Goal: Check status: Check status

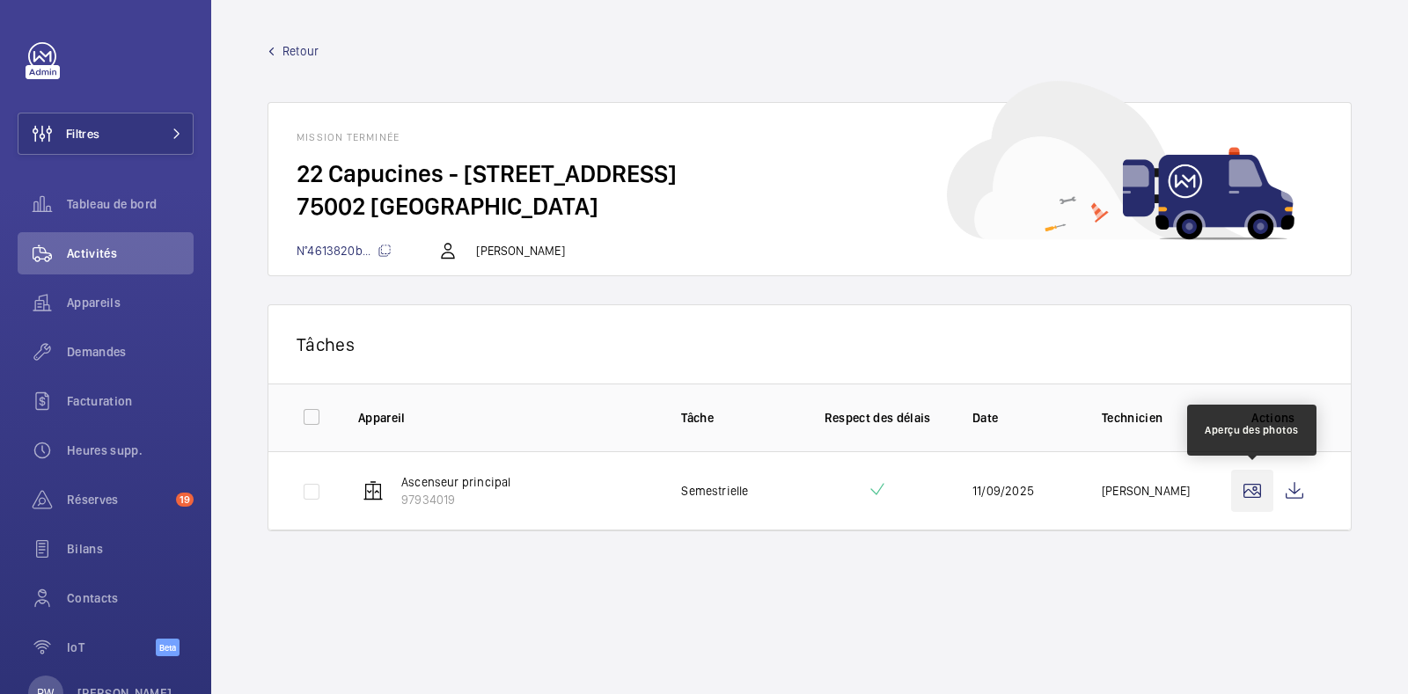
click at [1253, 487] on wm-front-icon-button at bounding box center [1252, 491] width 42 height 42
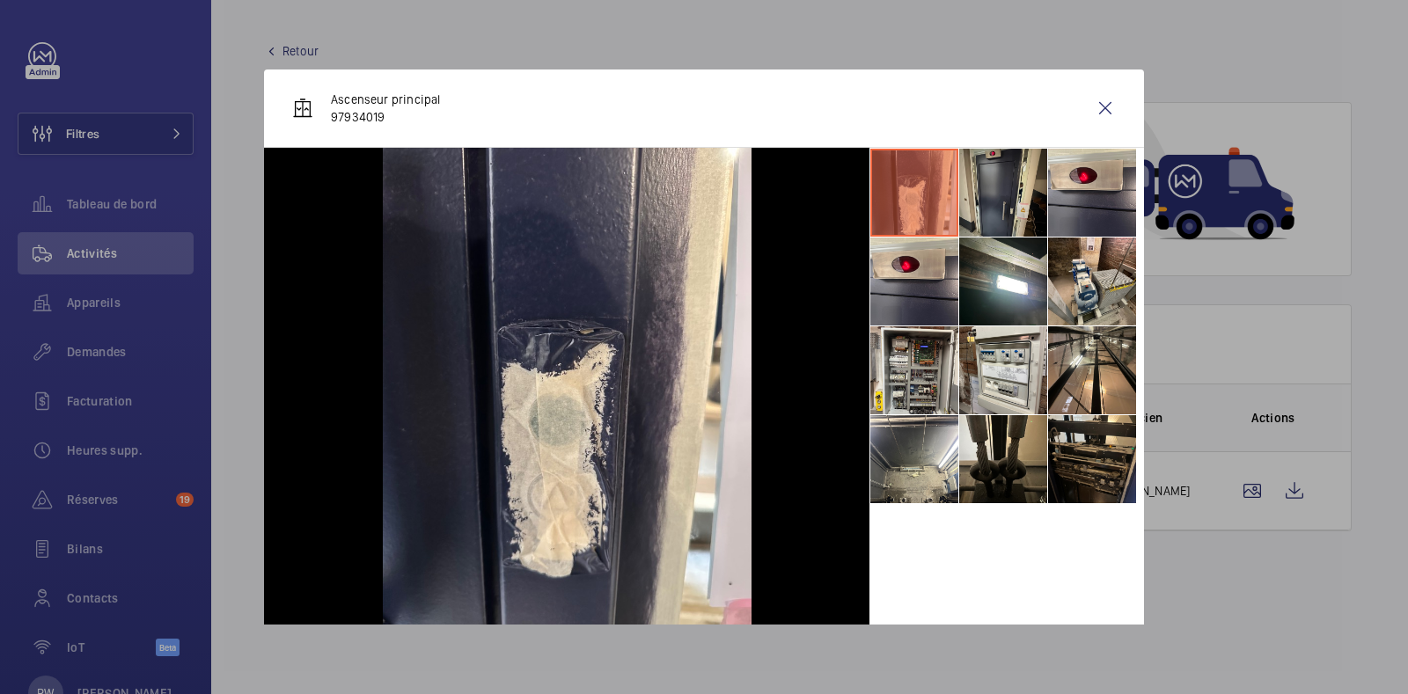
click at [970, 180] on li at bounding box center [1003, 193] width 88 height 88
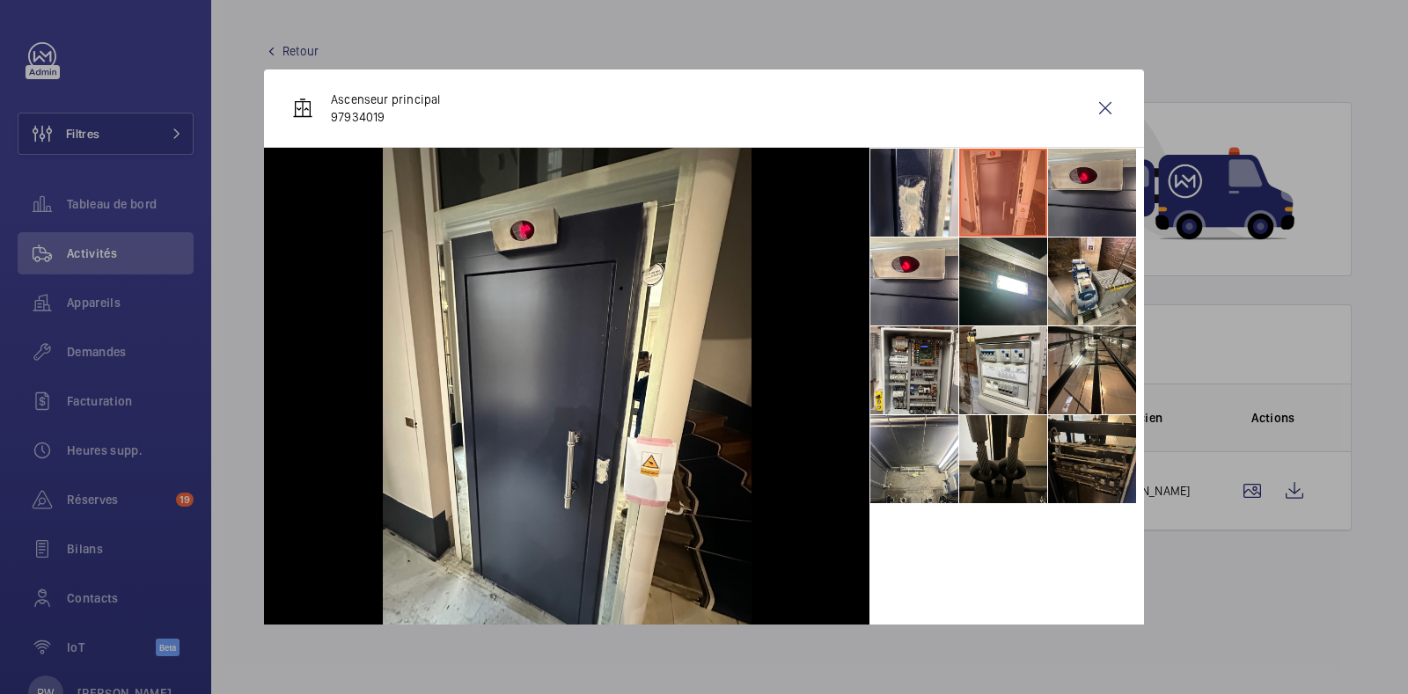
click at [1101, 171] on li at bounding box center [1092, 193] width 88 height 88
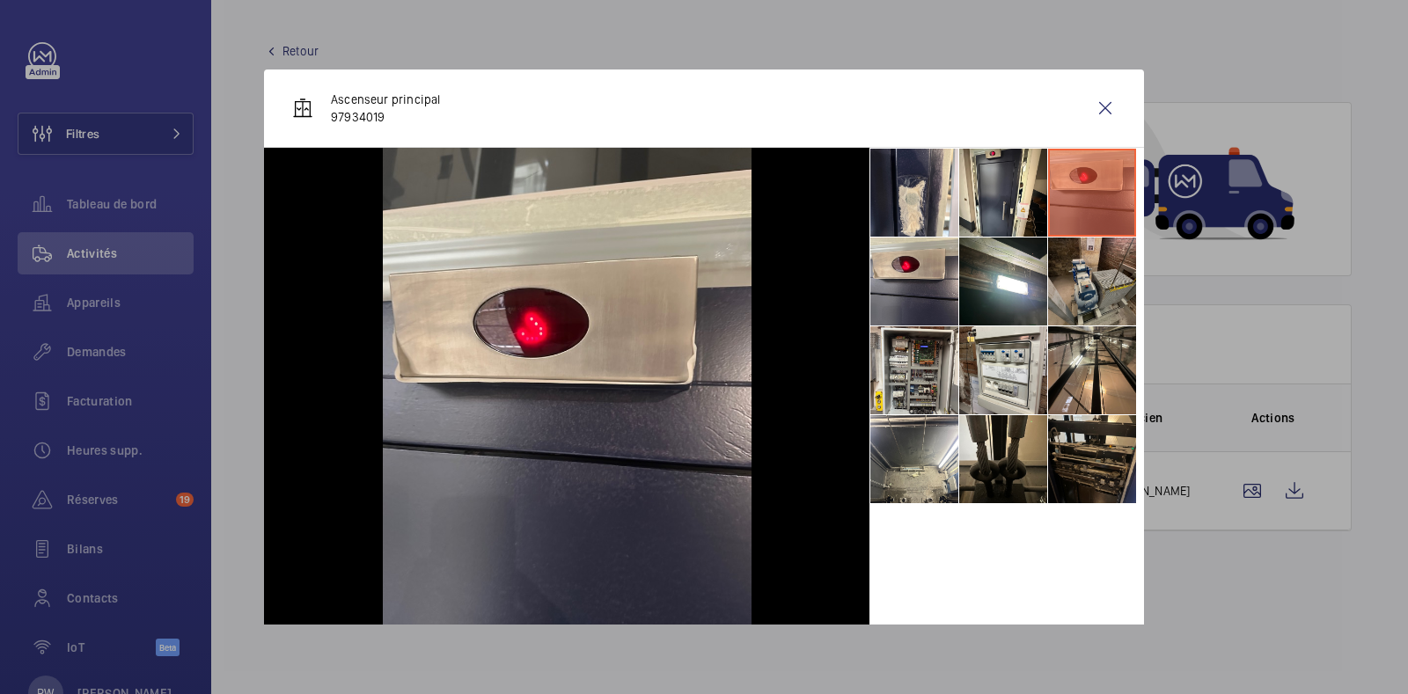
click at [1085, 252] on li at bounding box center [1092, 282] width 88 height 88
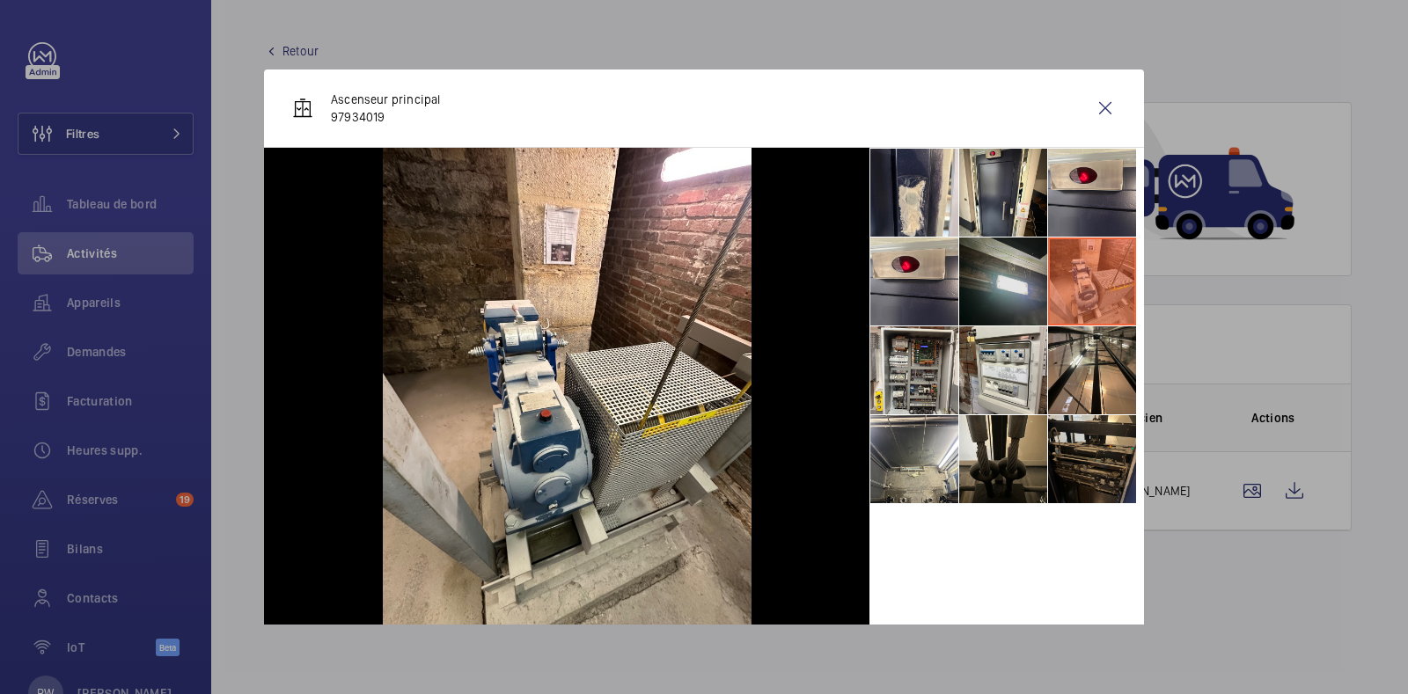
click at [992, 265] on li at bounding box center [1003, 282] width 88 height 88
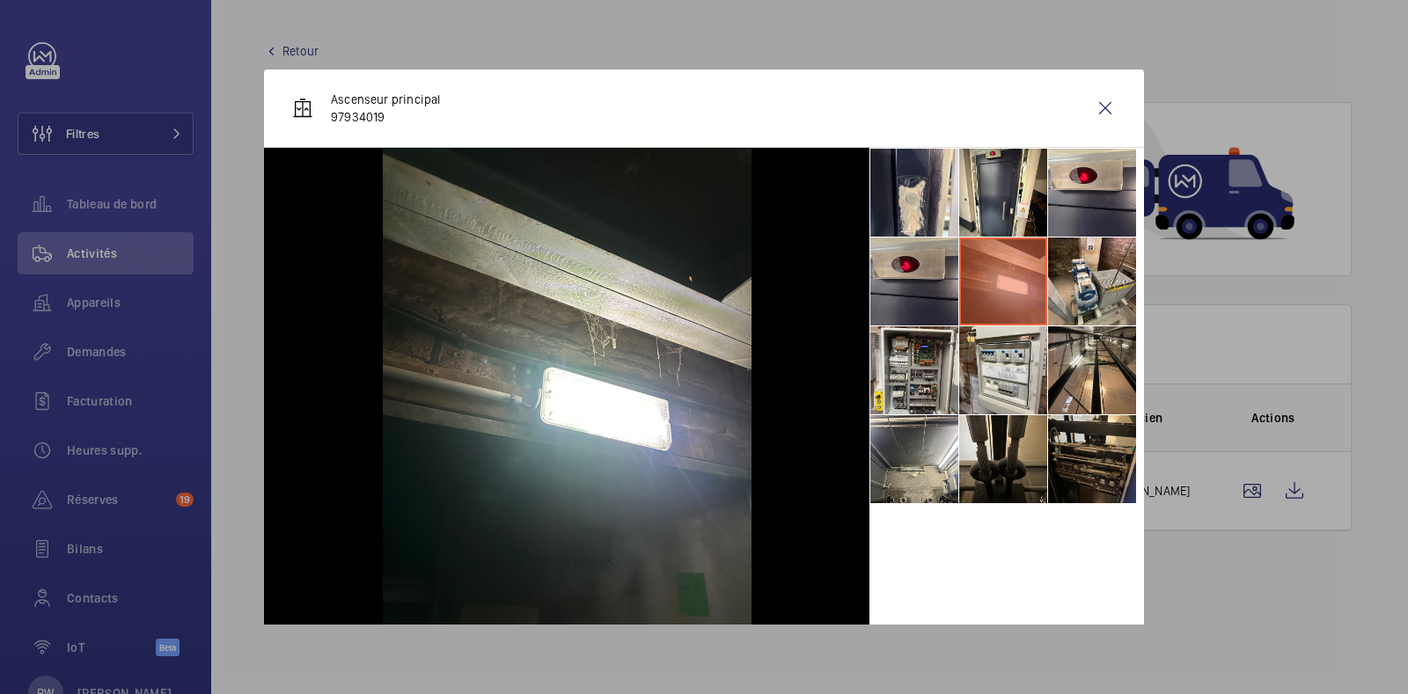
click at [870, 282] on li at bounding box center [914, 282] width 88 height 88
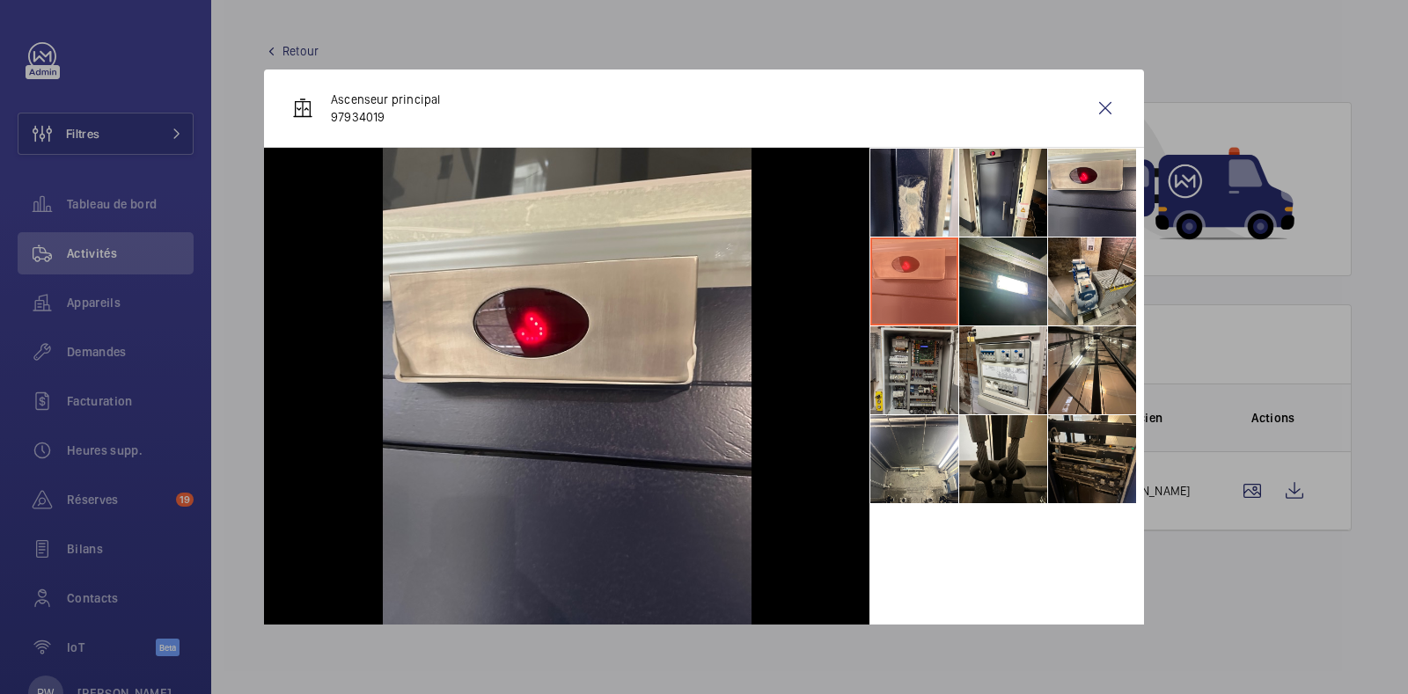
click at [870, 393] on li at bounding box center [914, 370] width 88 height 88
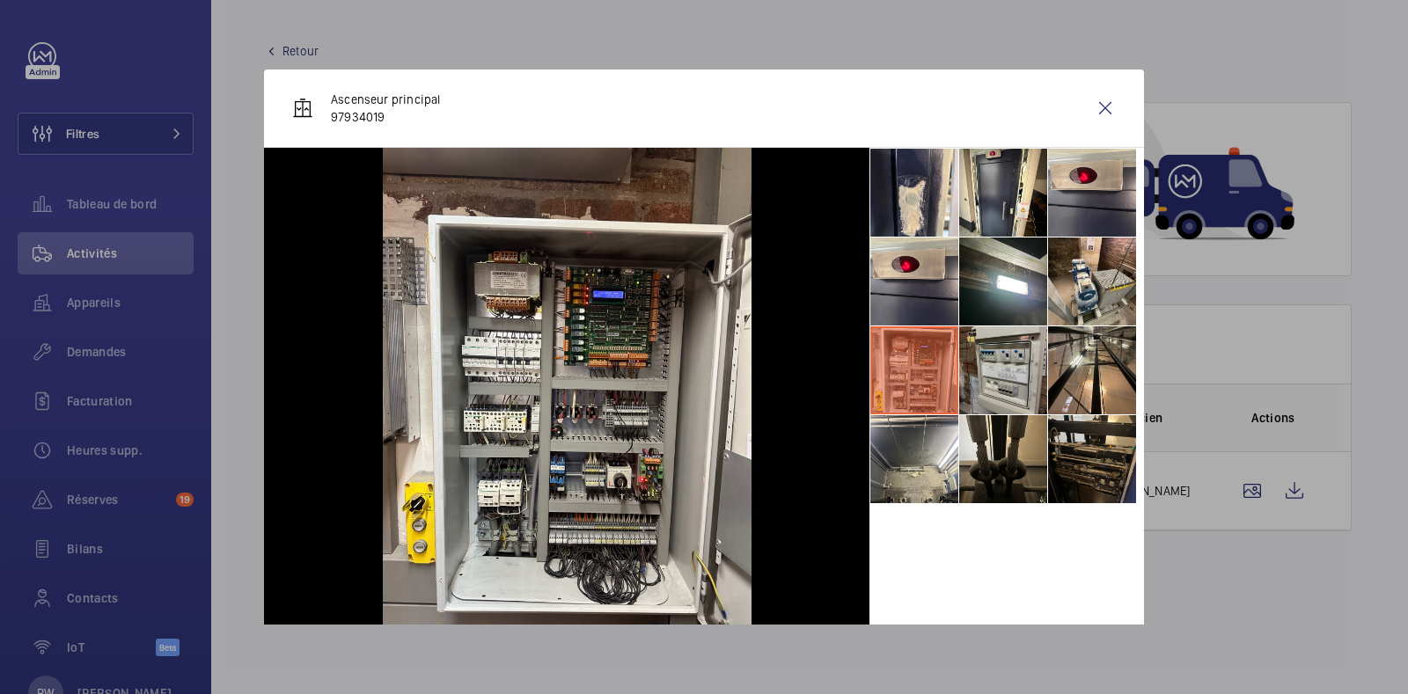
click at [997, 354] on li at bounding box center [1003, 370] width 88 height 88
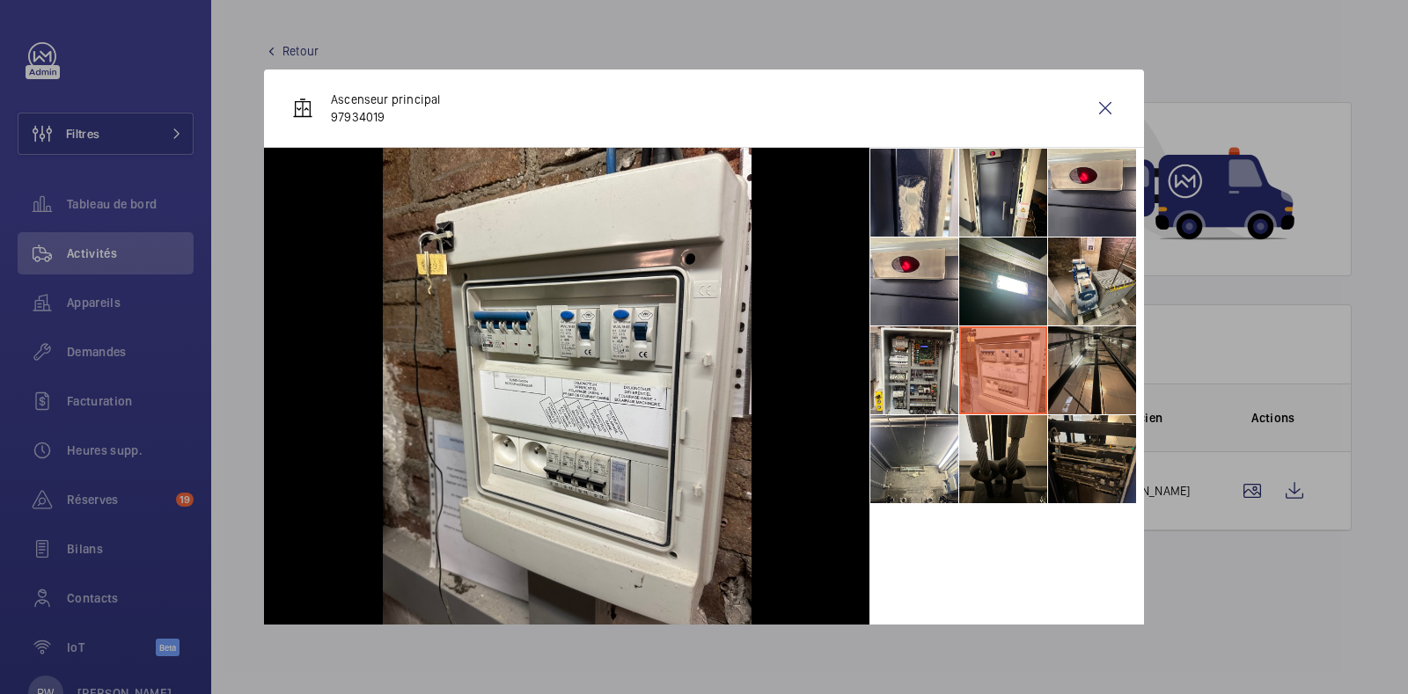
click at [1056, 362] on li at bounding box center [1092, 370] width 88 height 88
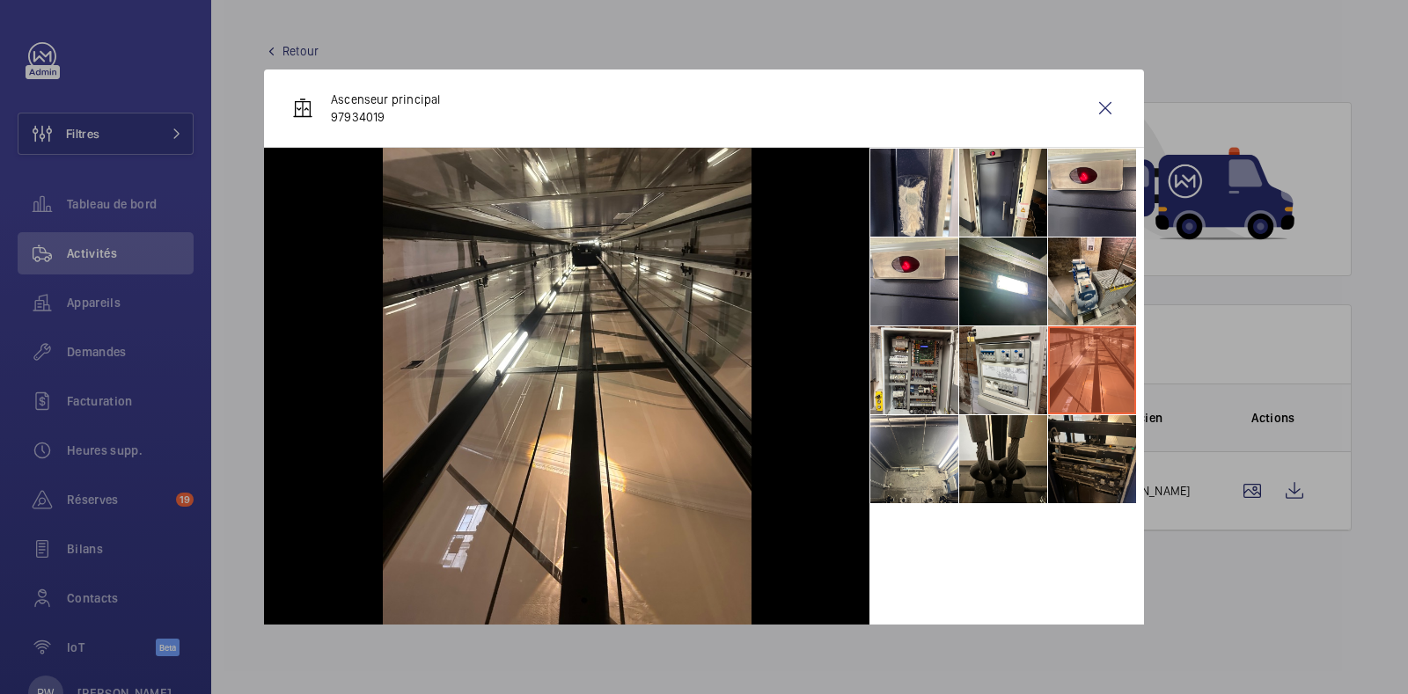
click at [1065, 406] on li at bounding box center [1092, 370] width 88 height 88
click at [1070, 444] on li at bounding box center [1092, 459] width 88 height 88
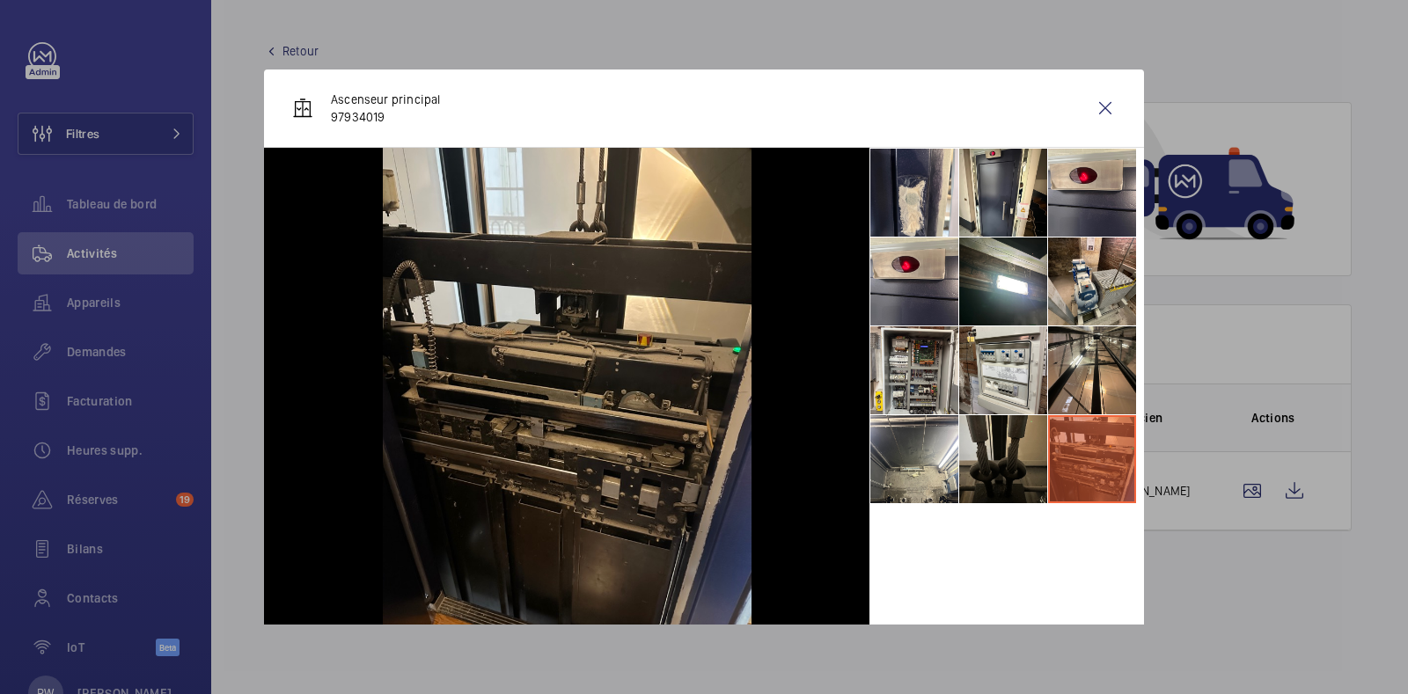
click at [983, 446] on li at bounding box center [1003, 459] width 88 height 88
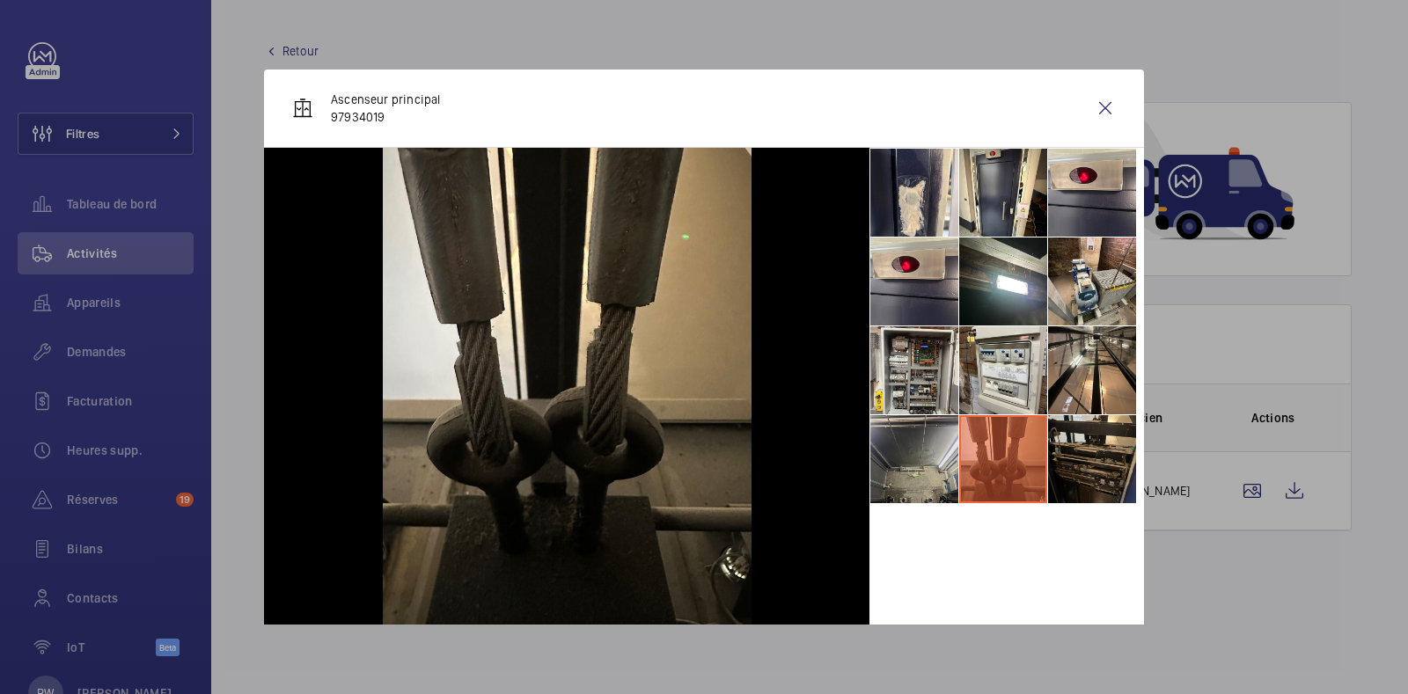
click at [886, 461] on li at bounding box center [914, 459] width 88 height 88
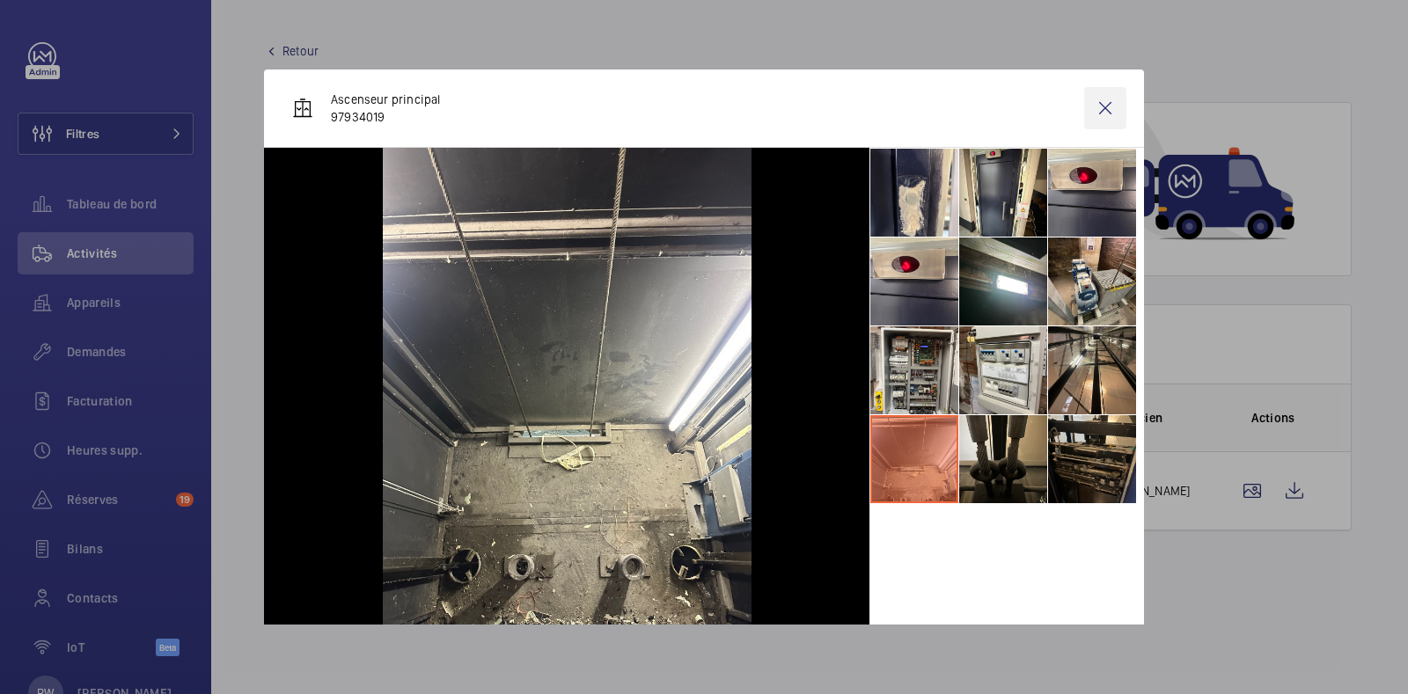
click at [1092, 106] on wm-front-icon-button at bounding box center [1105, 108] width 42 height 42
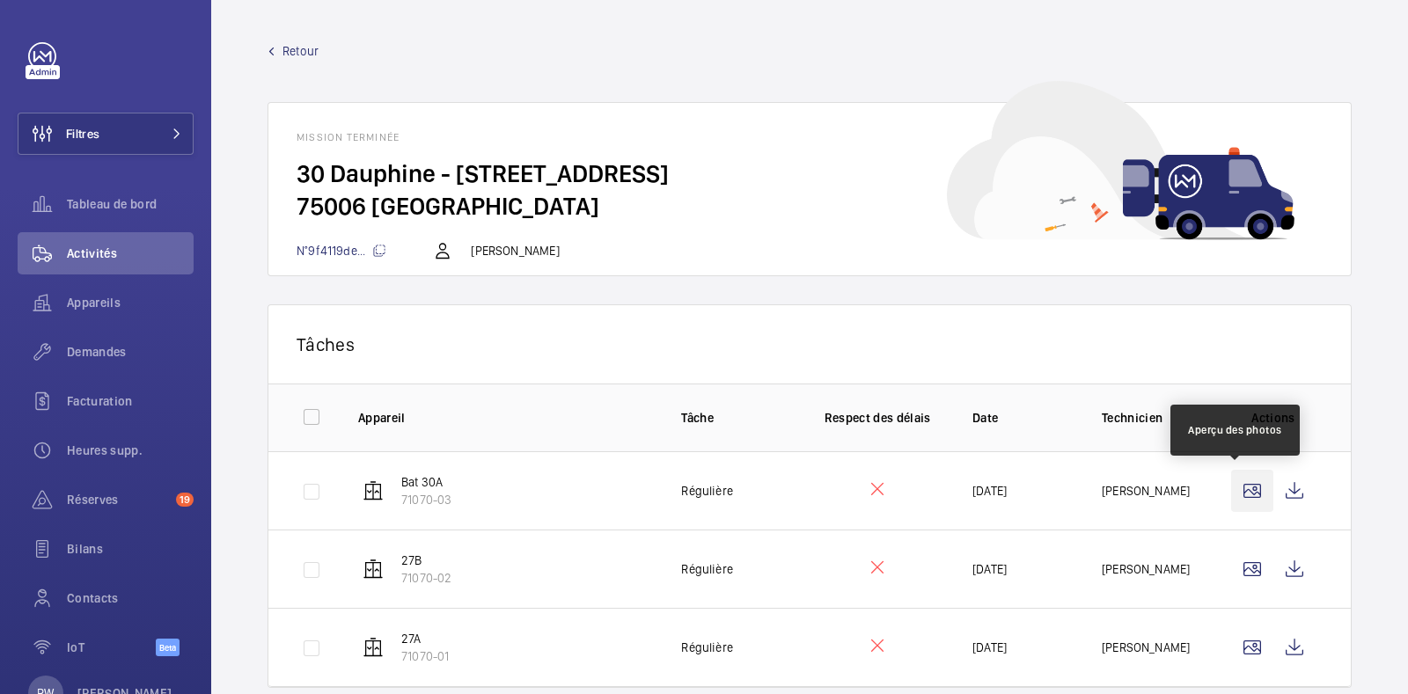
click at [1241, 494] on wm-front-icon-button at bounding box center [1252, 491] width 42 height 42
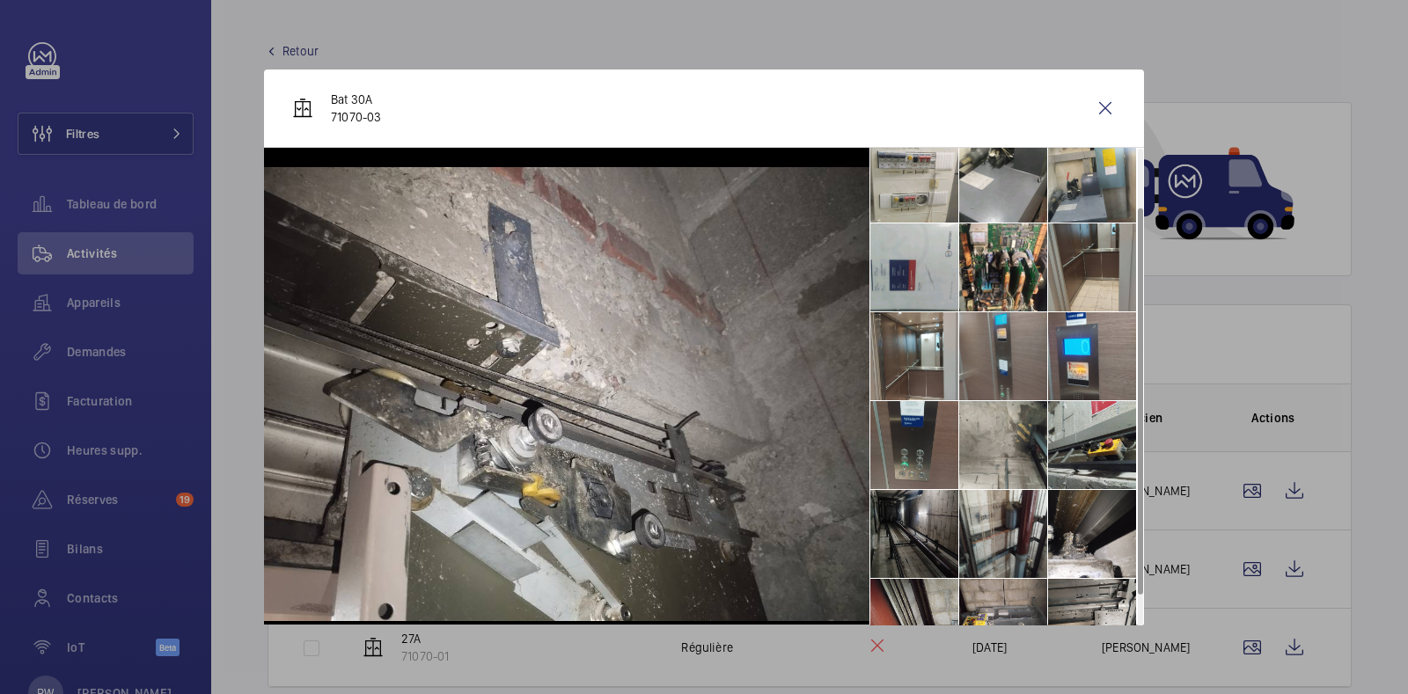
scroll to position [129, 0]
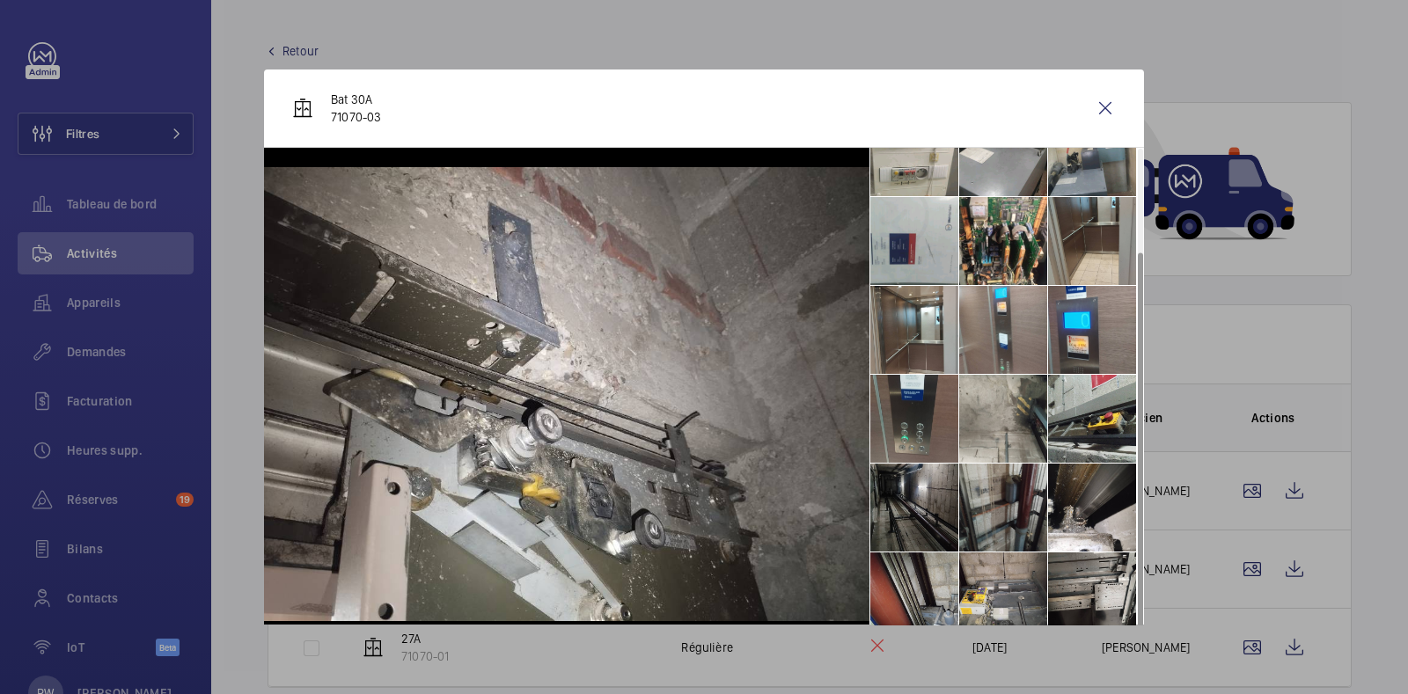
click at [996, 509] on li at bounding box center [1003, 508] width 88 height 88
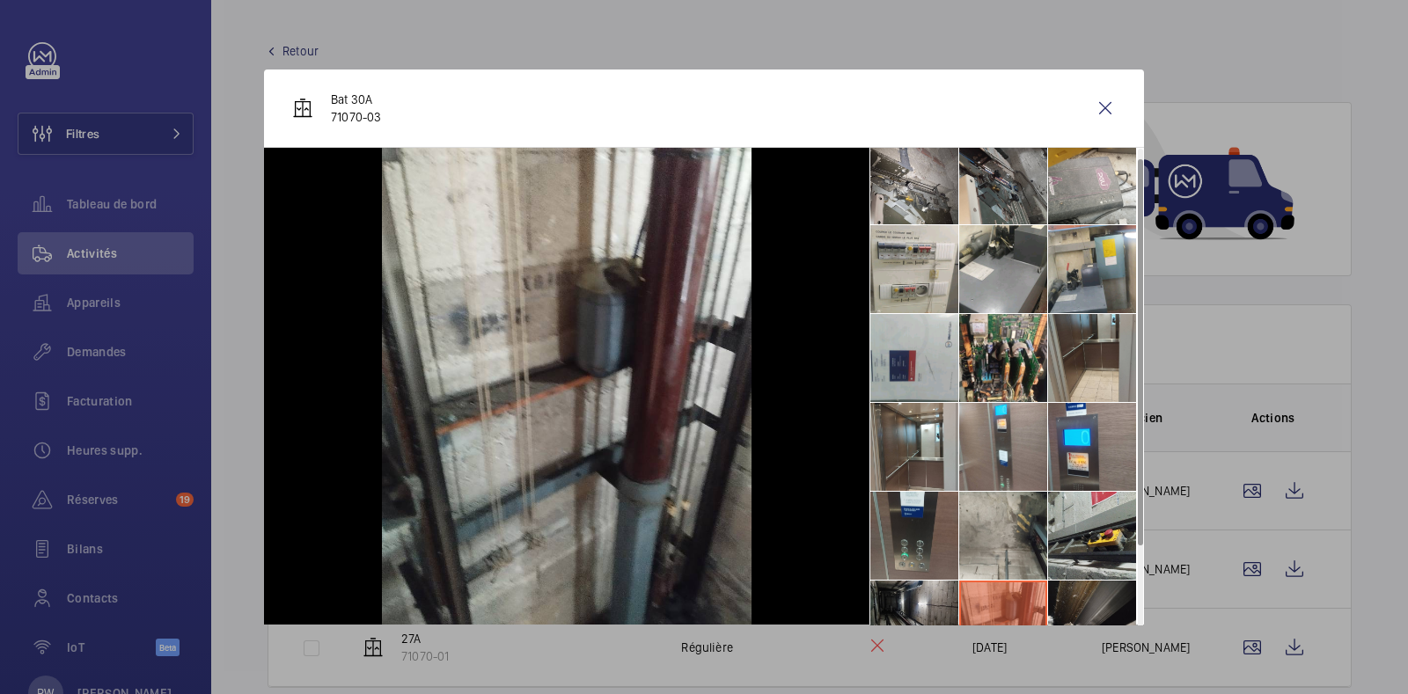
scroll to position [0, 0]
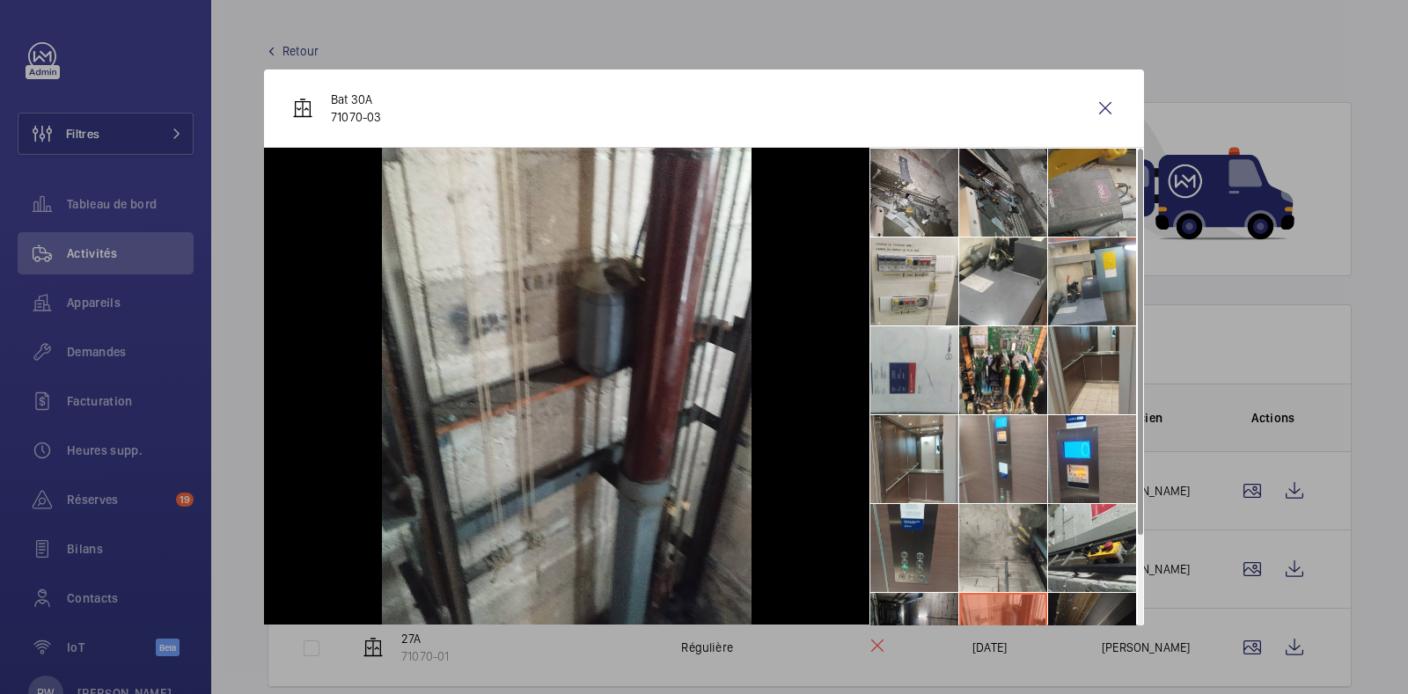
click at [1063, 191] on li at bounding box center [1092, 193] width 88 height 88
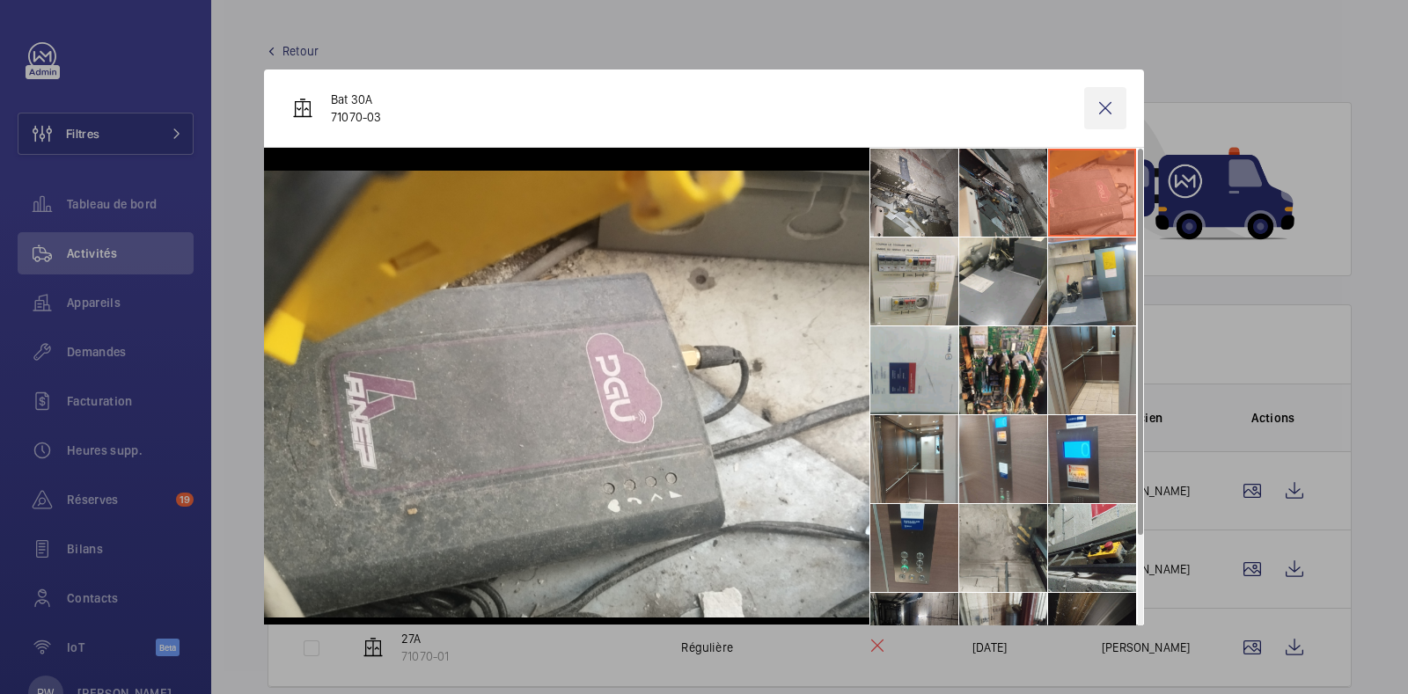
click at [1094, 113] on wm-front-icon-button at bounding box center [1105, 108] width 42 height 42
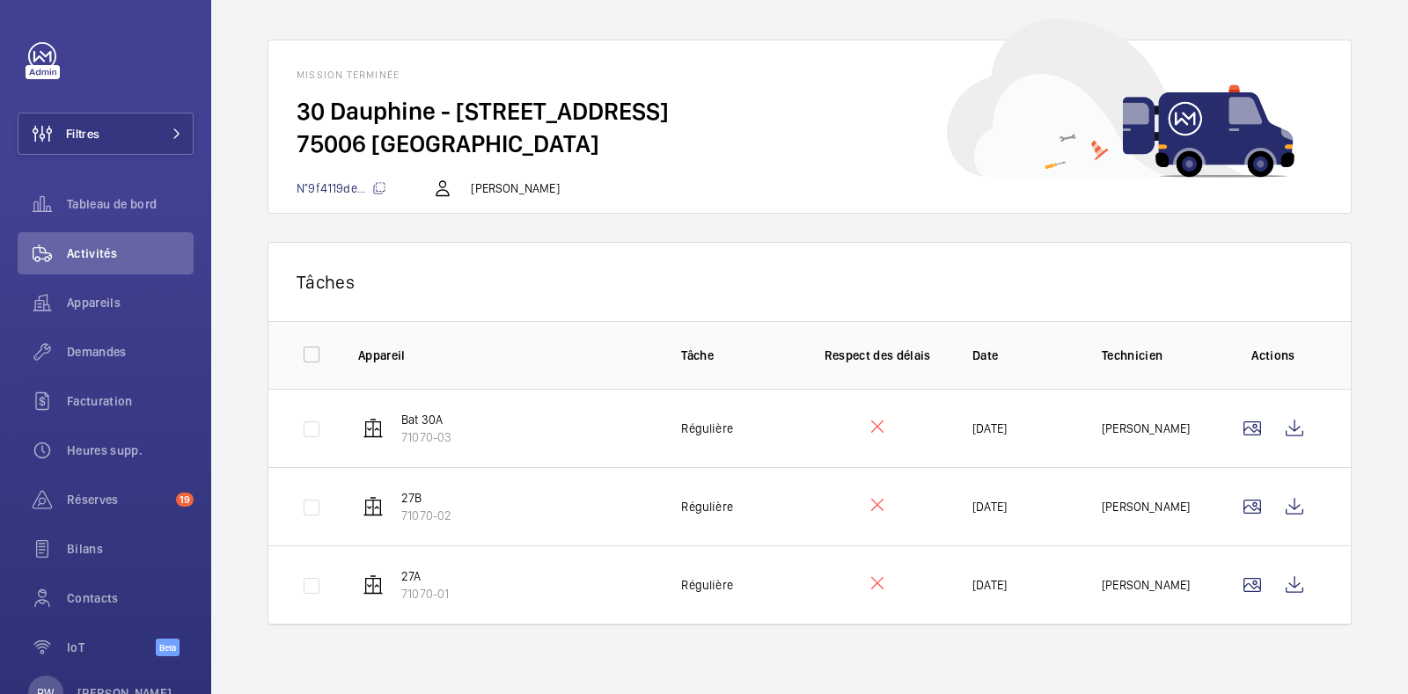
scroll to position [62, 0]
click at [1235, 514] on wm-front-icon-button at bounding box center [1252, 508] width 42 height 42
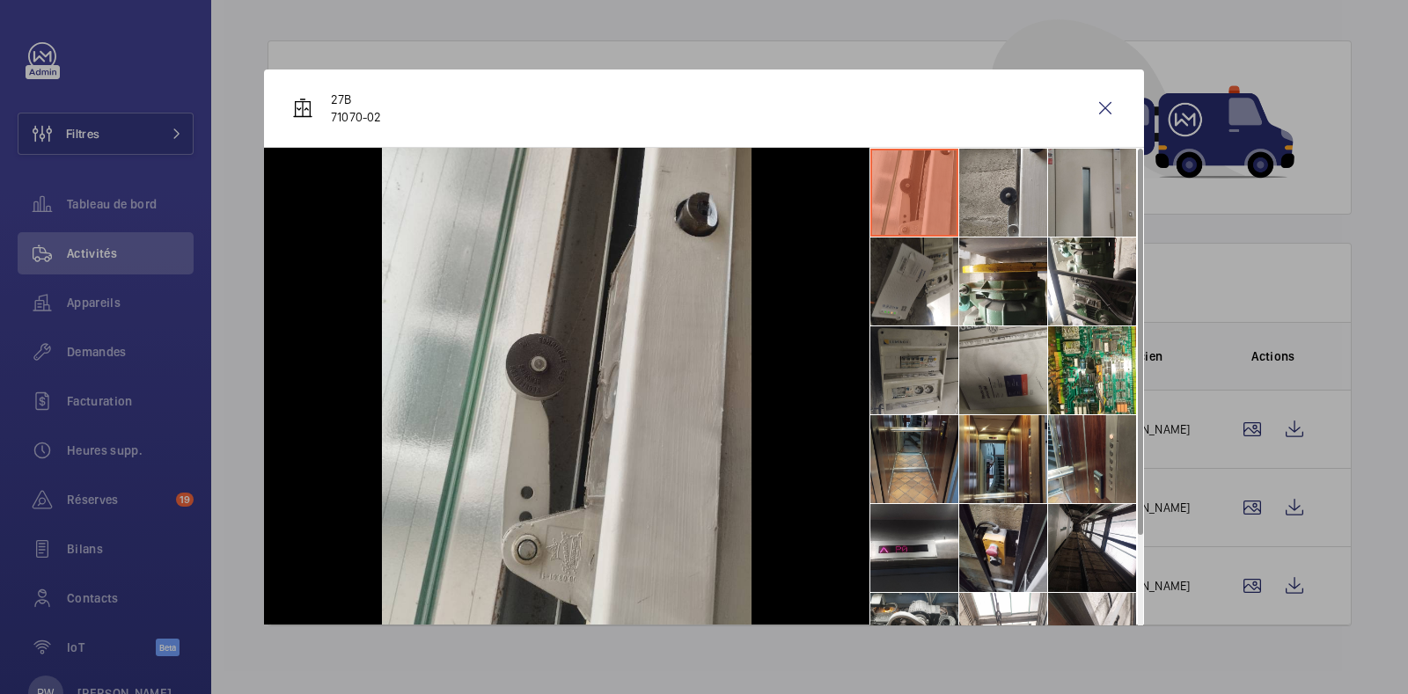
click at [888, 235] on li at bounding box center [914, 193] width 88 height 88
click at [895, 271] on li at bounding box center [914, 282] width 88 height 88
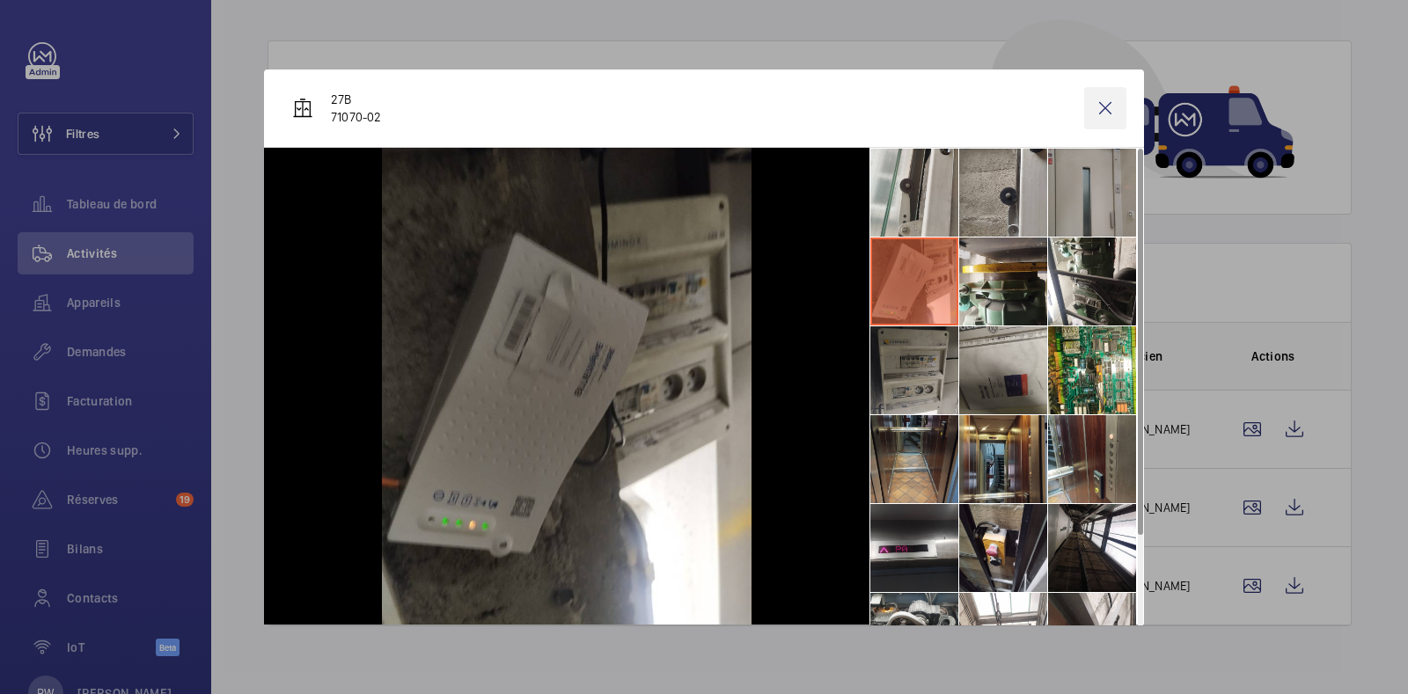
click at [1084, 88] on wm-front-icon-button at bounding box center [1105, 108] width 42 height 42
